Goal: Transaction & Acquisition: Purchase product/service

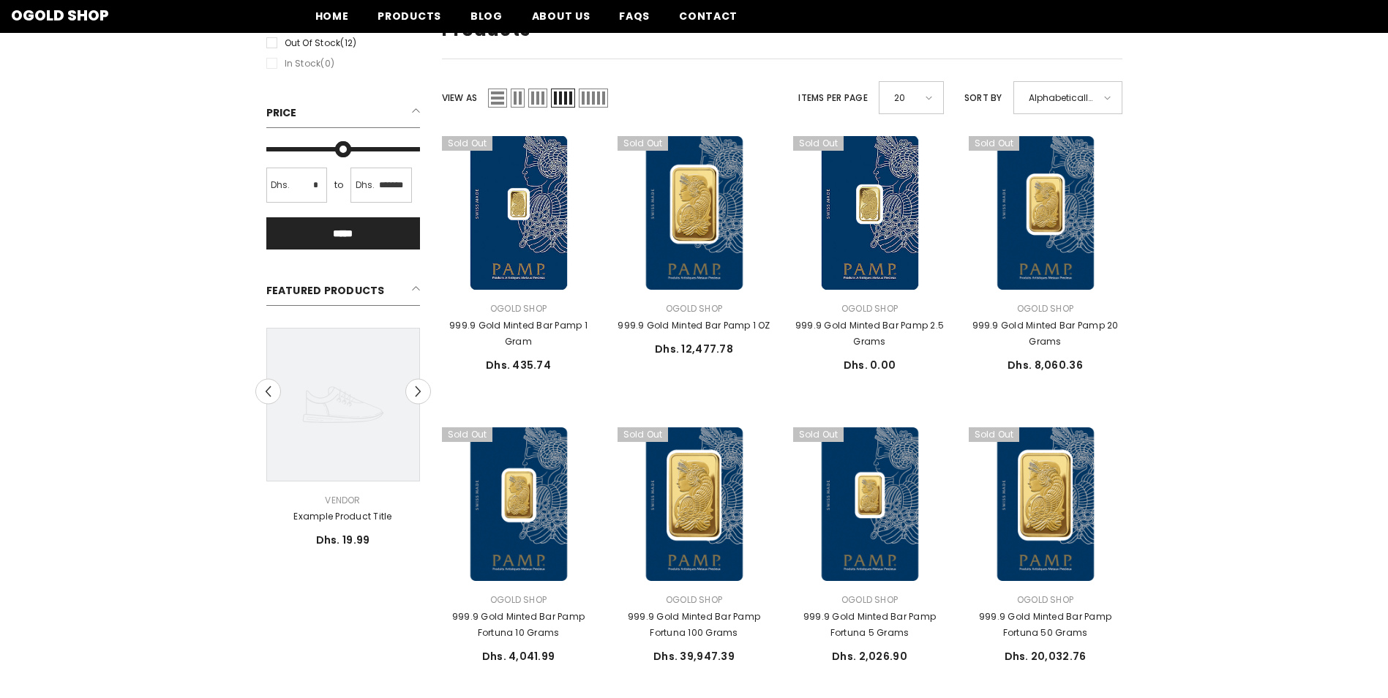
scroll to position [73, 0]
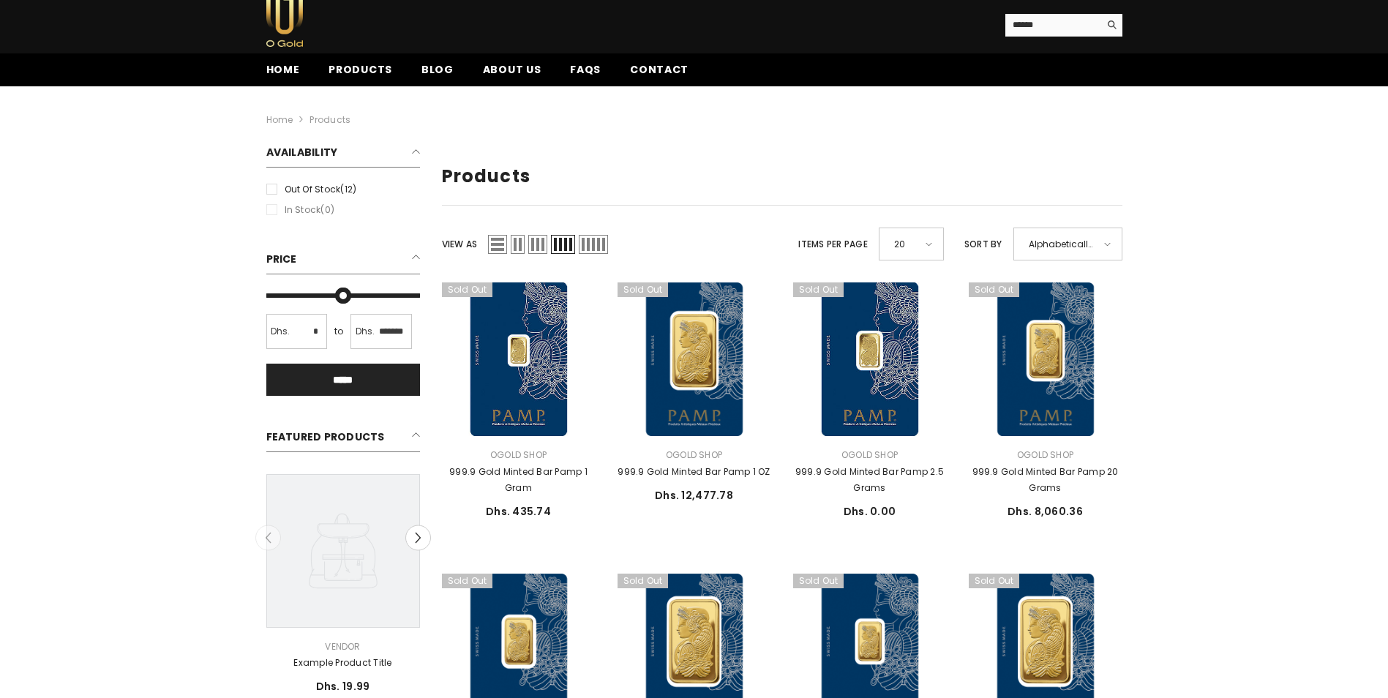
click at [410, 437] on h2 "Featured Products" at bounding box center [343, 438] width 154 height 27
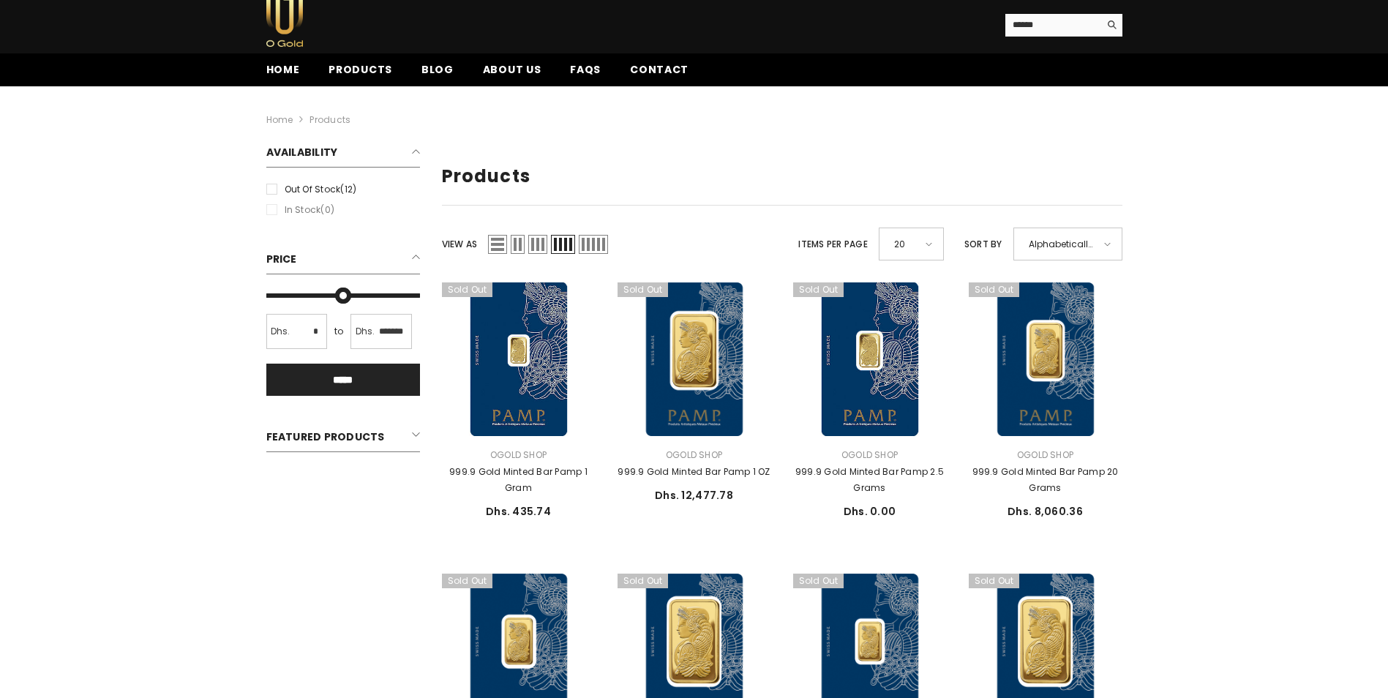
click at [410, 438] on h2 "Featured Products" at bounding box center [343, 438] width 154 height 27
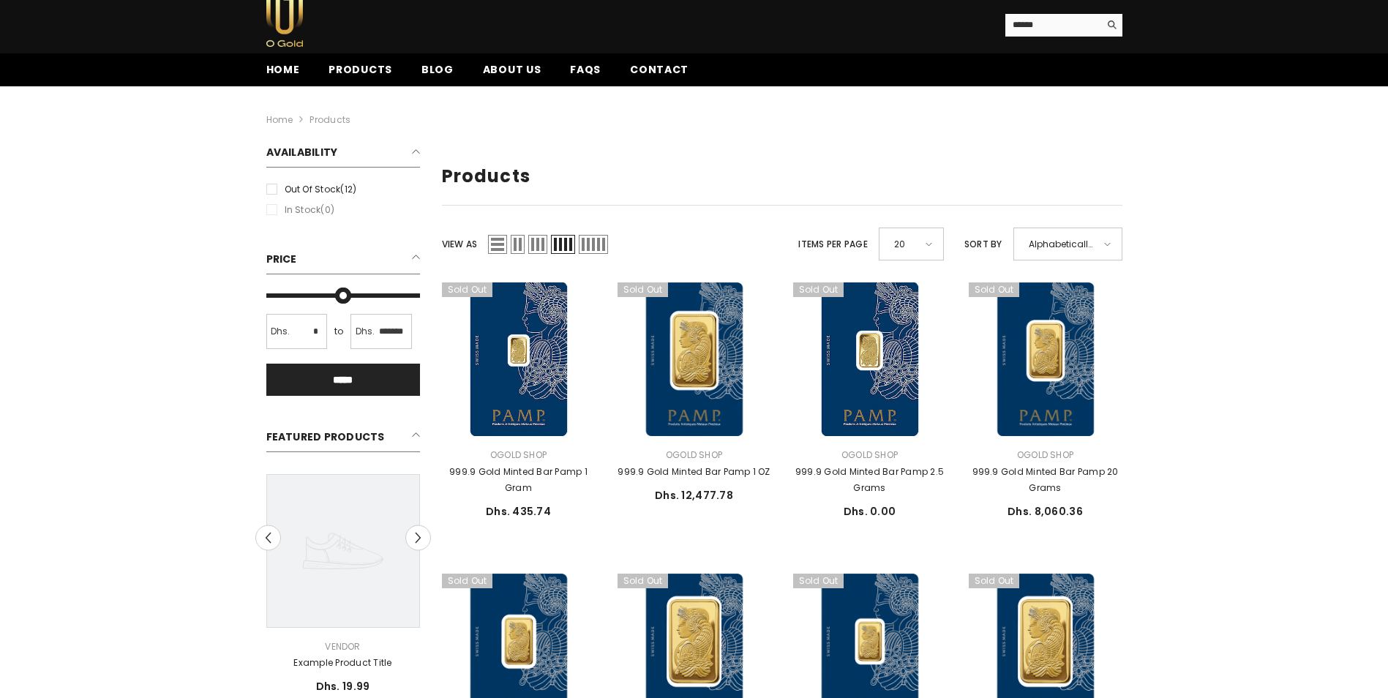
click at [1109, 245] on span at bounding box center [1107, 244] width 7 height 4
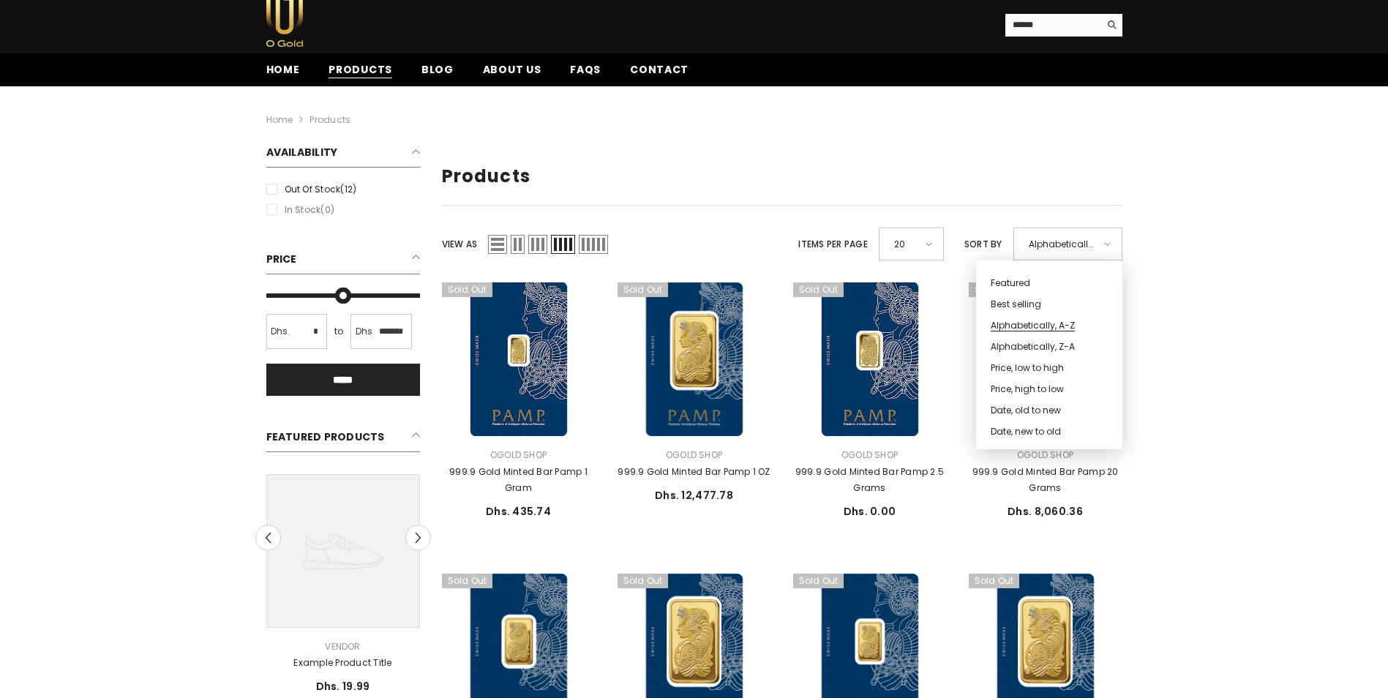
click at [342, 64] on span "Products" at bounding box center [360, 69] width 64 height 15
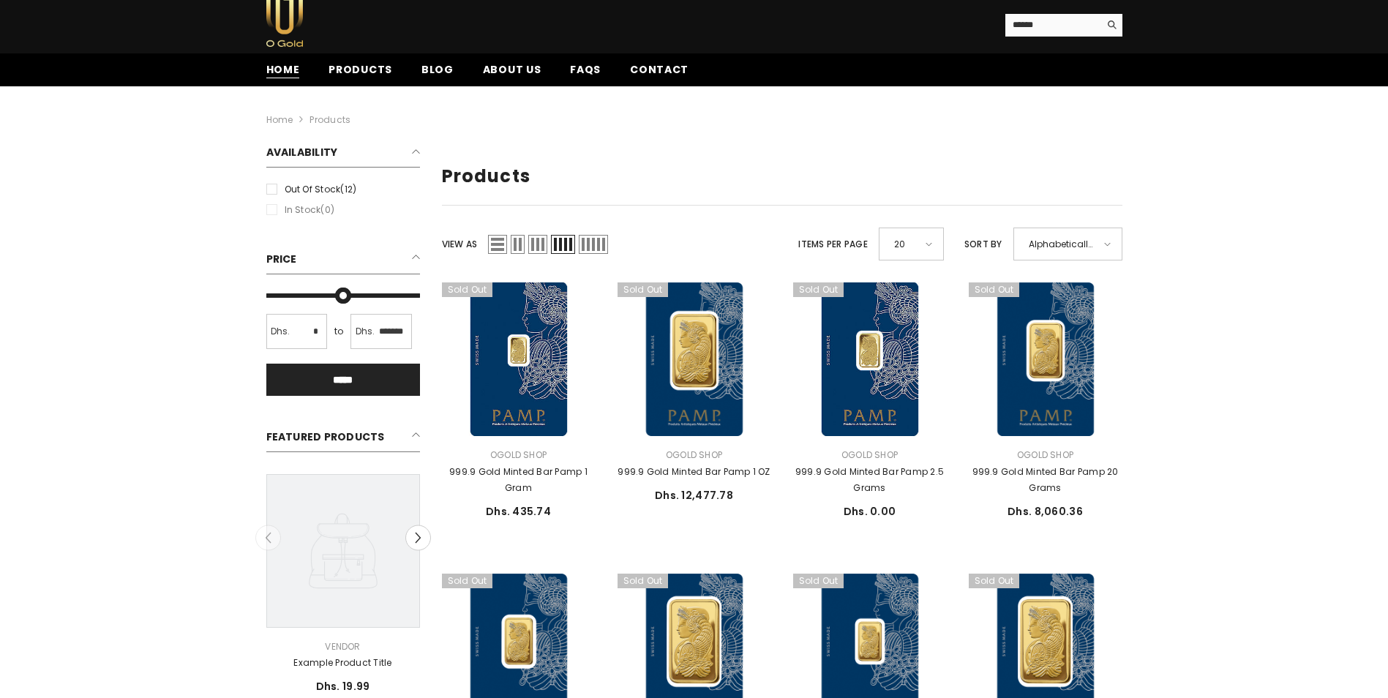
click at [296, 63] on span "Home" at bounding box center [283, 69] width 34 height 15
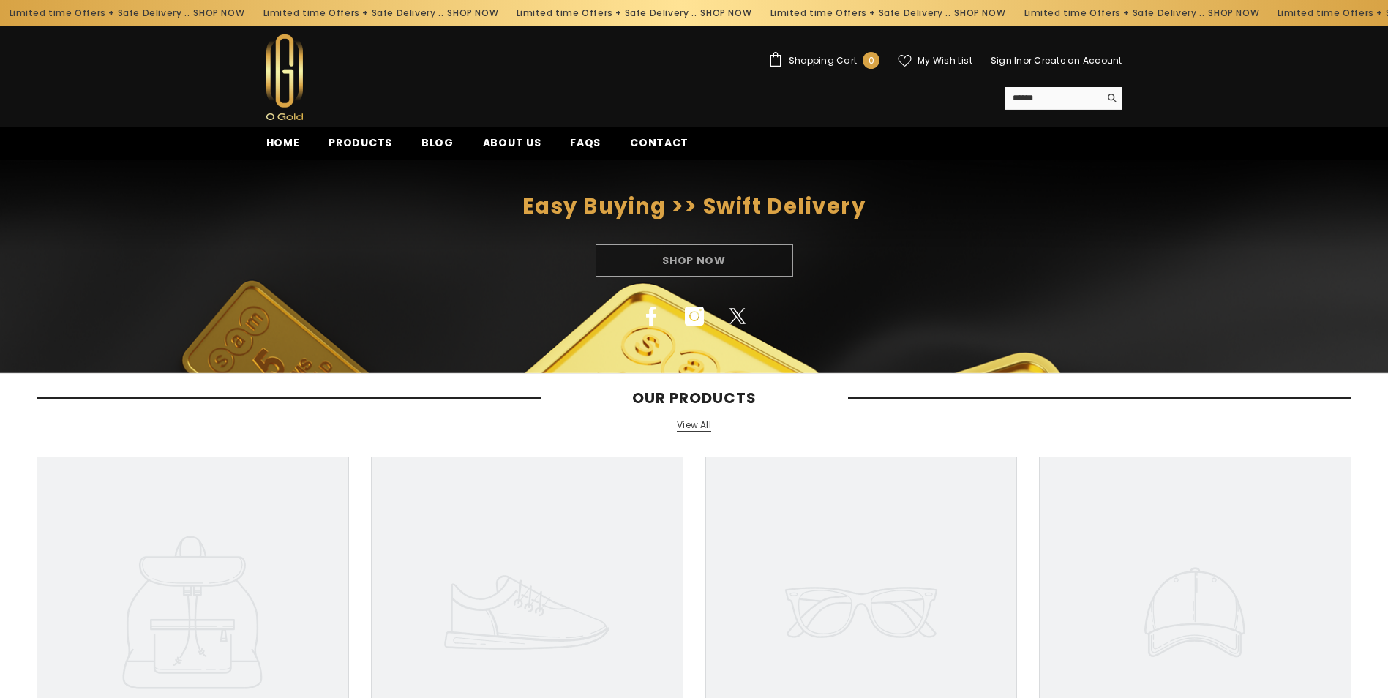
click at [363, 141] on span "Products" at bounding box center [360, 142] width 64 height 15
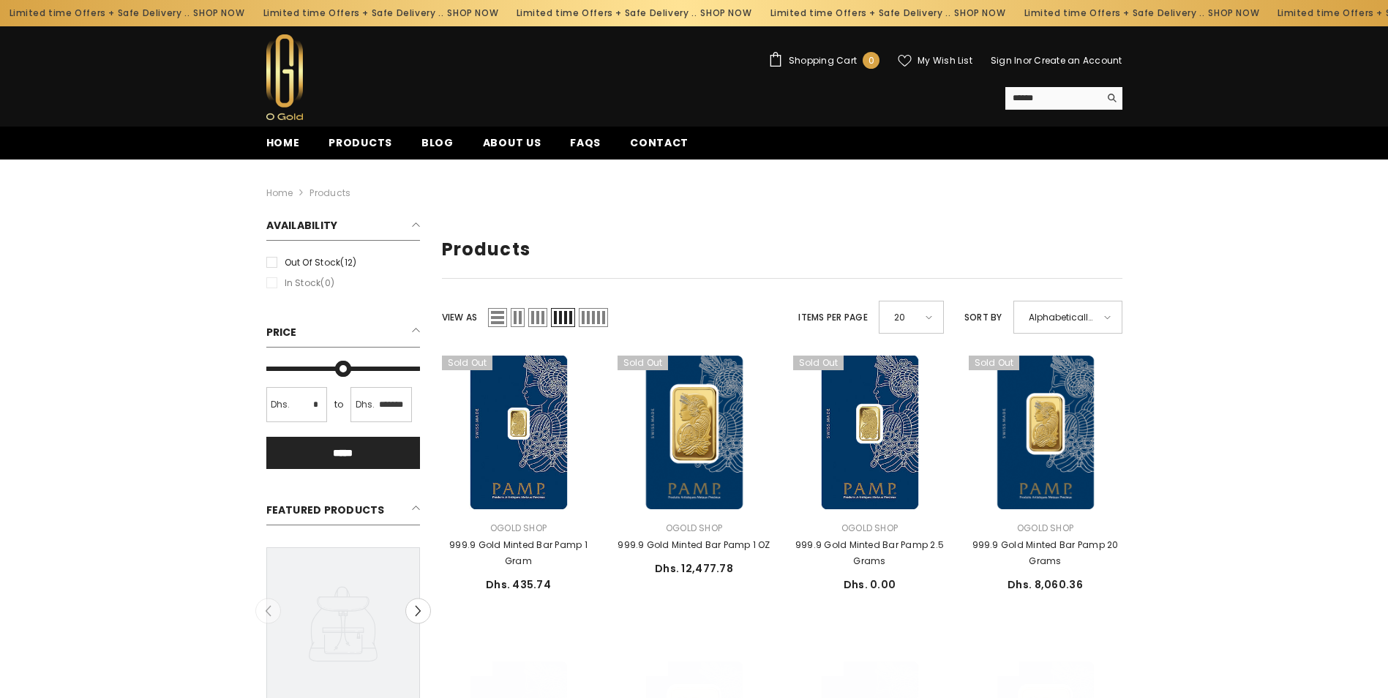
click at [935, 308] on div "20" at bounding box center [910, 317] width 65 height 33
click at [908, 460] on span "50" at bounding box center [905, 459] width 27 height 21
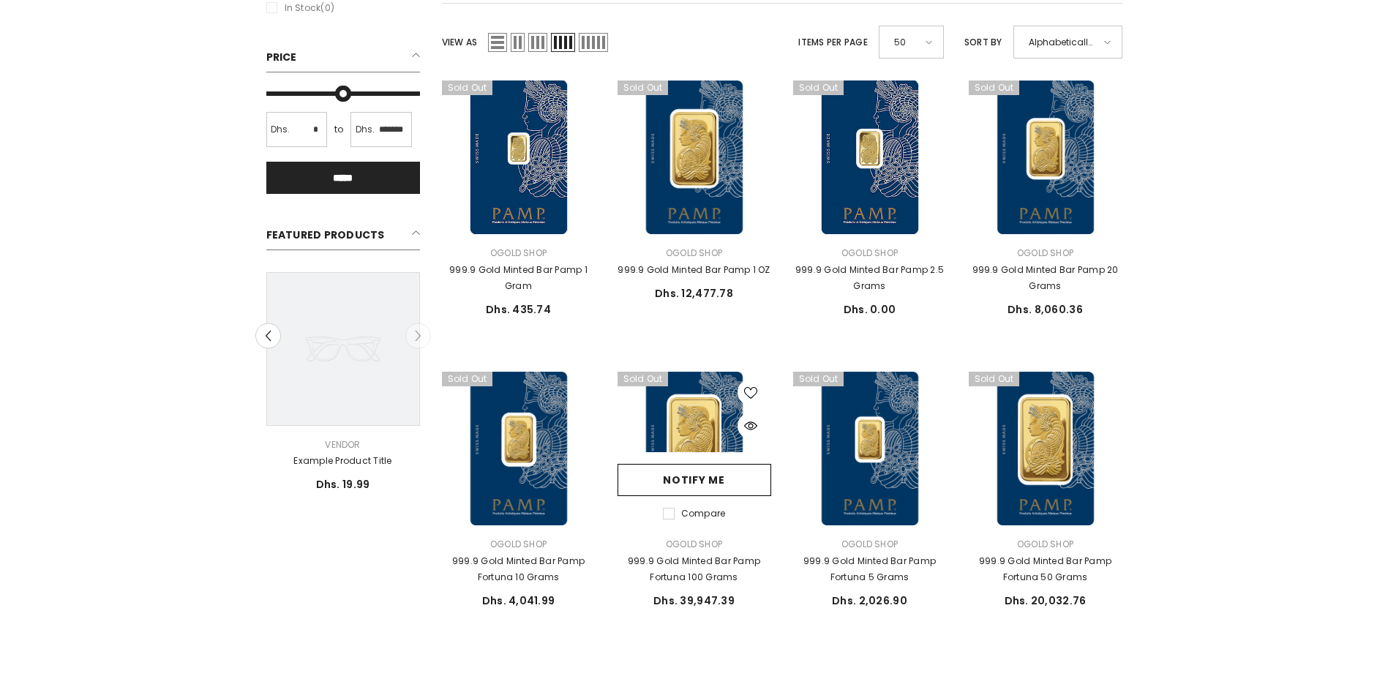
scroll to position [366, 0]
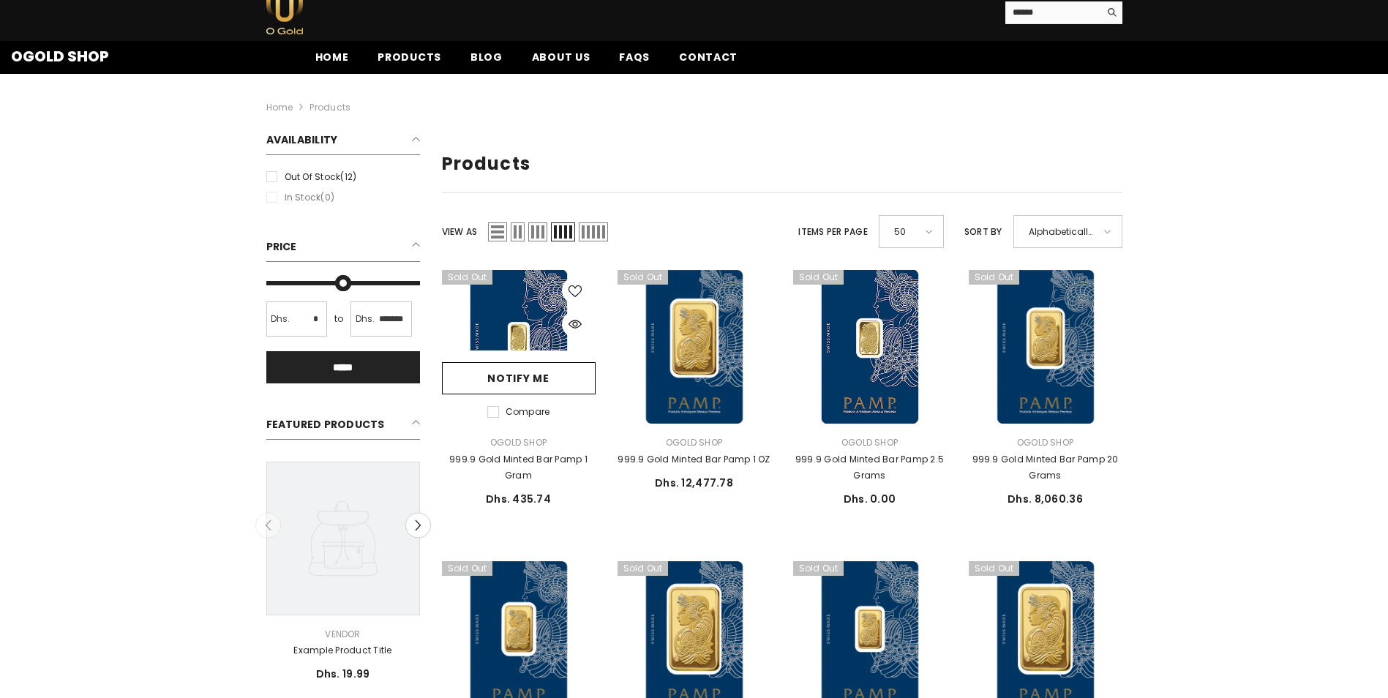
scroll to position [15, 0]
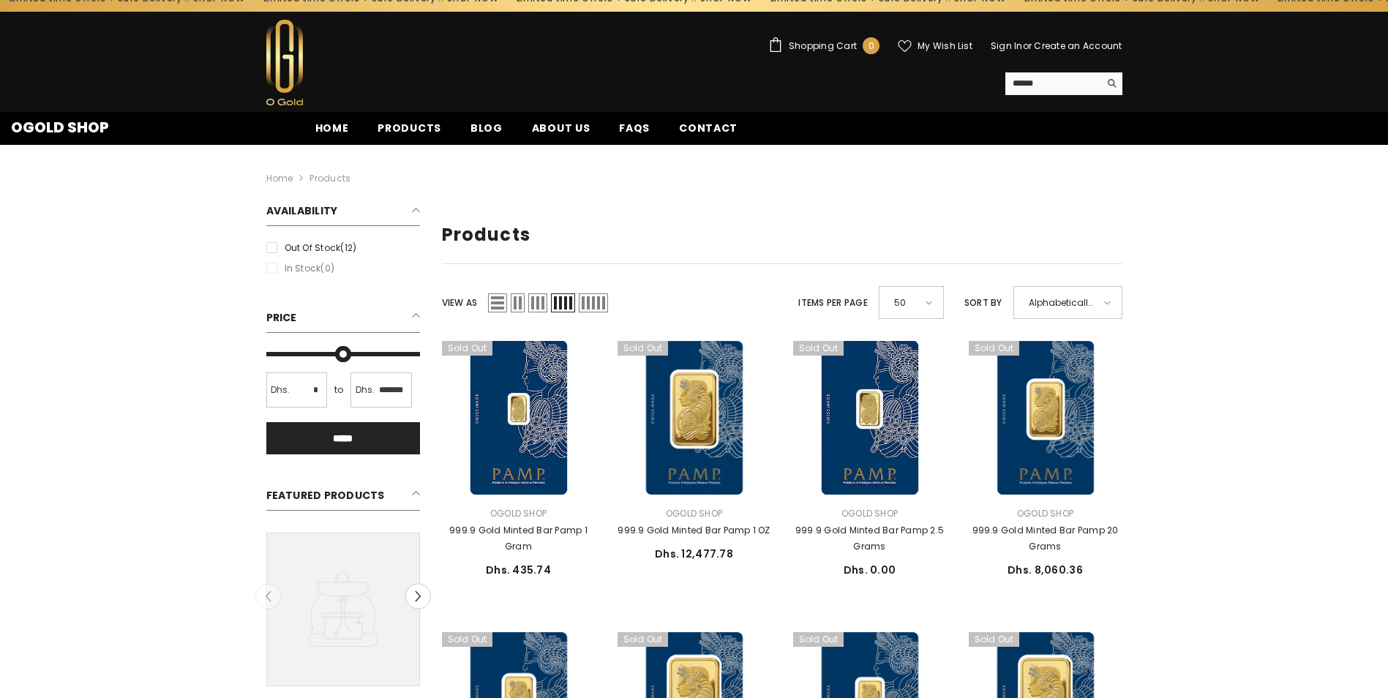
click at [596, 308] on span "Grid 5" at bounding box center [593, 302] width 29 height 19
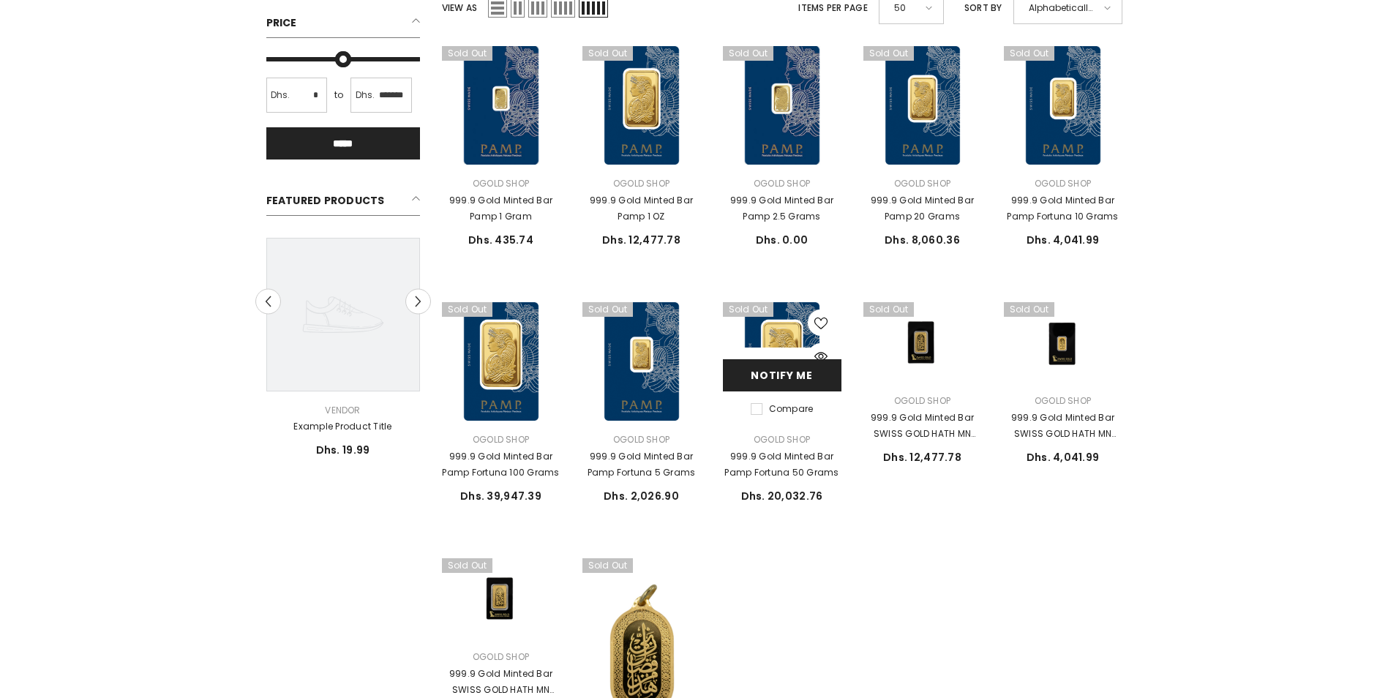
scroll to position [380, 0]
